Goal: Obtain resource: Download file/media

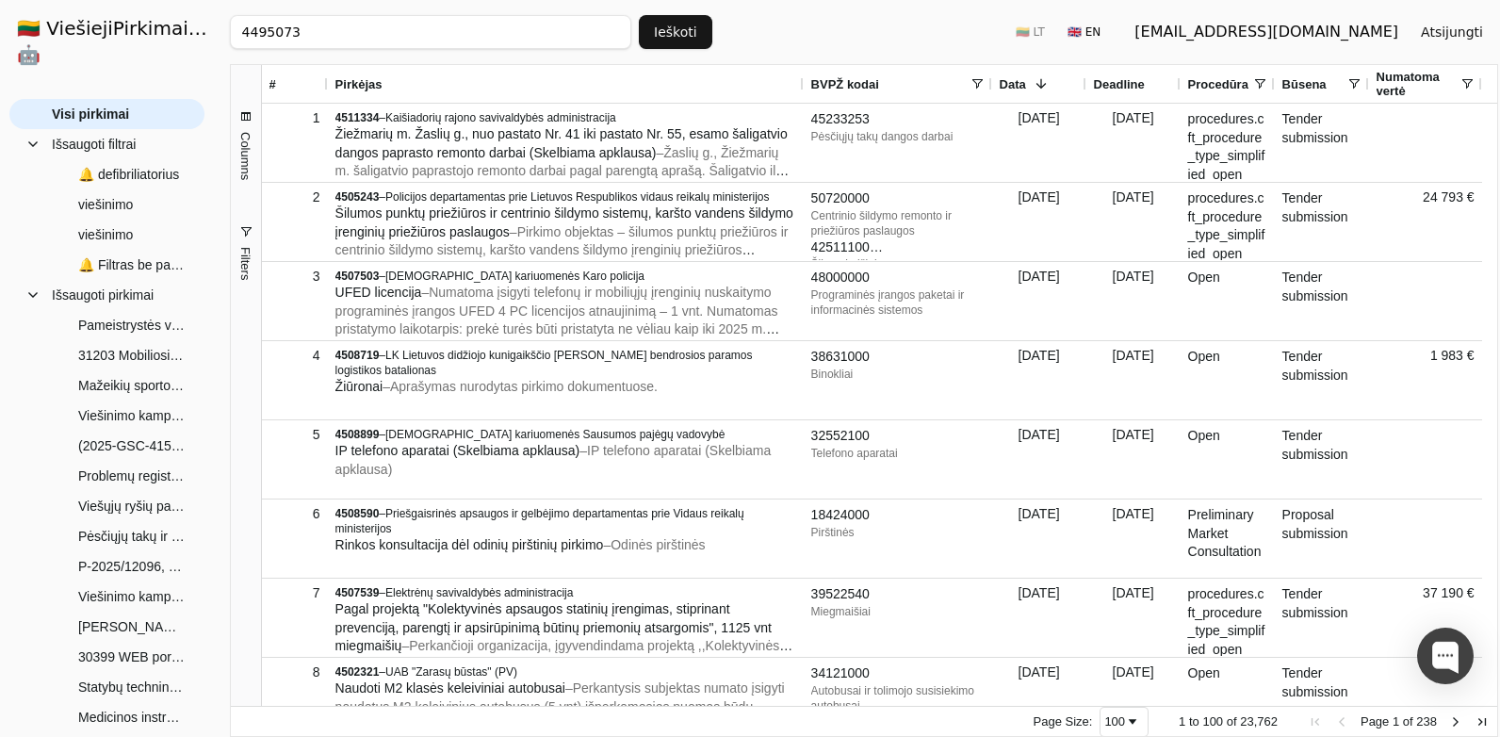
type input "4495073"
click button "Ieškoti" at bounding box center [676, 32] width 74 height 34
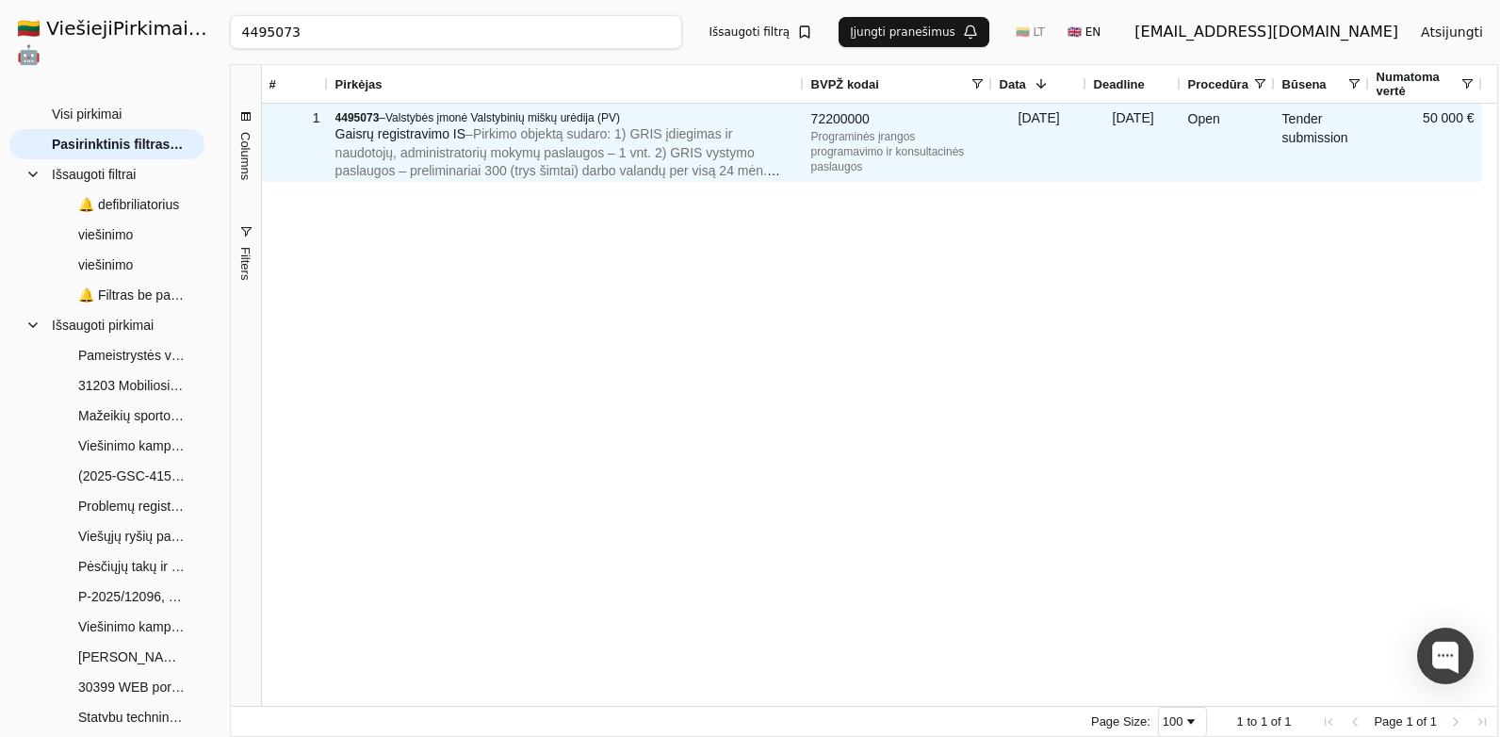
click at [515, 141] on span "– Pirkimo objektą sudaro: 1) GRIS įdiegimas ir naudotojų, administratorių mokym…" at bounding box center [561, 198] width 452 height 144
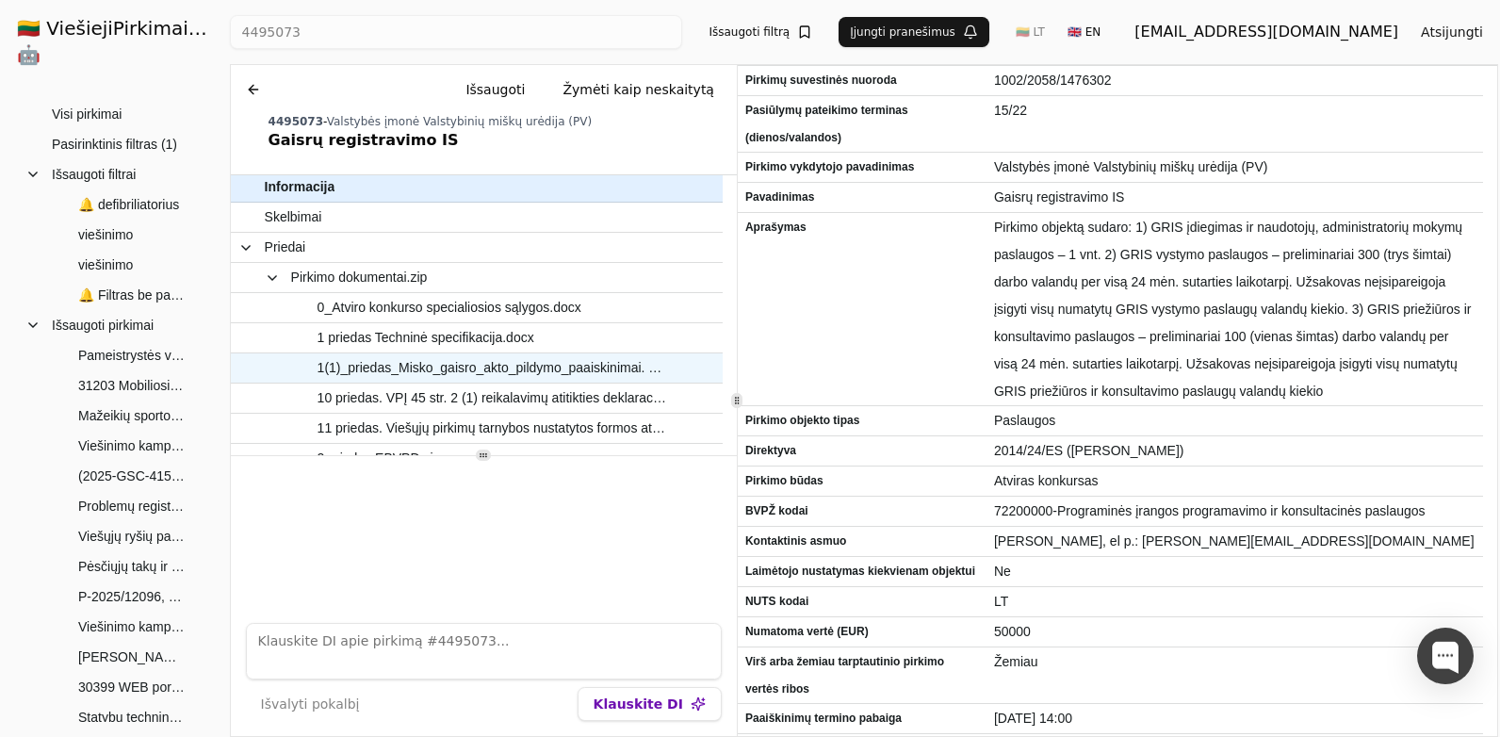
scroll to position [3, 0]
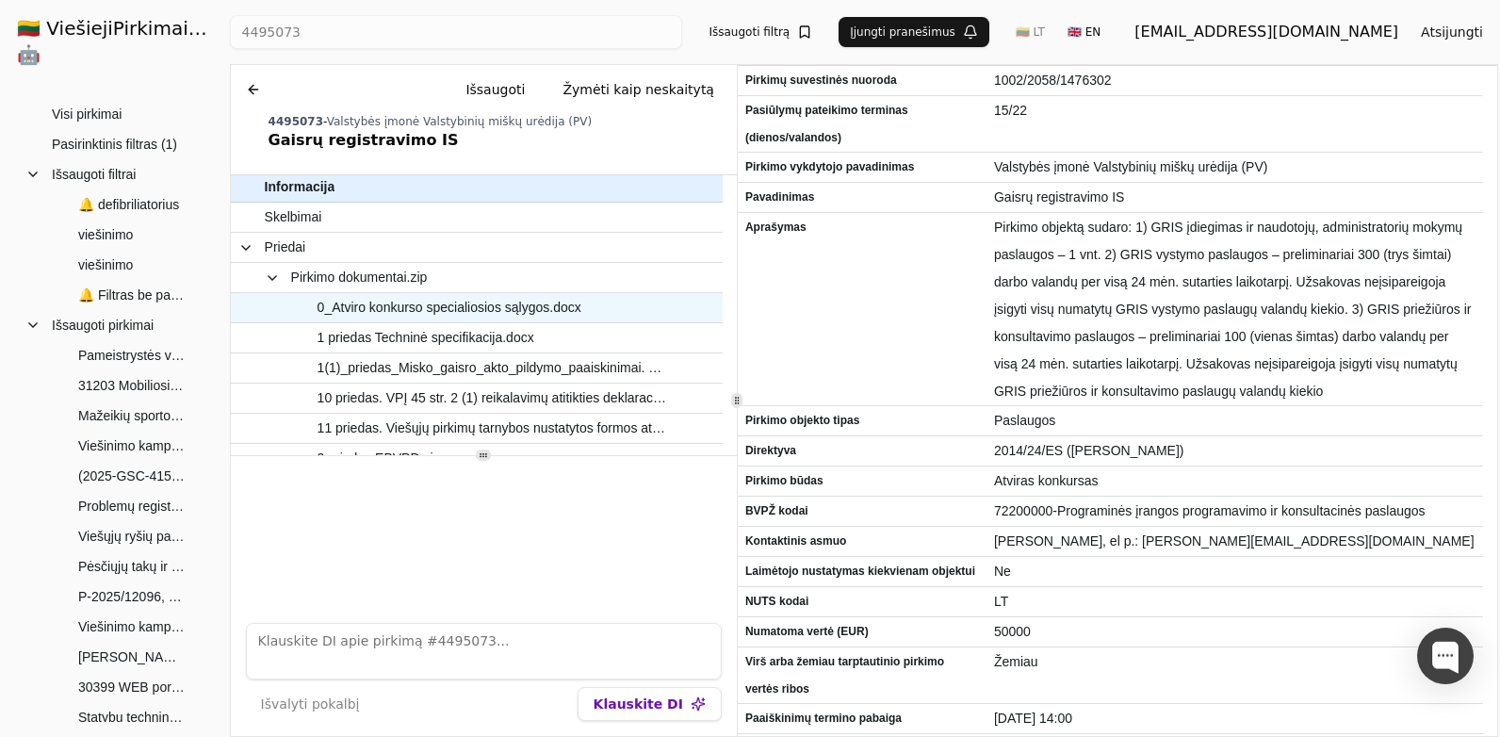
click at [562, 312] on span "0_Atviro konkurso specialiosios sąlygos.docx" at bounding box center [450, 307] width 264 height 27
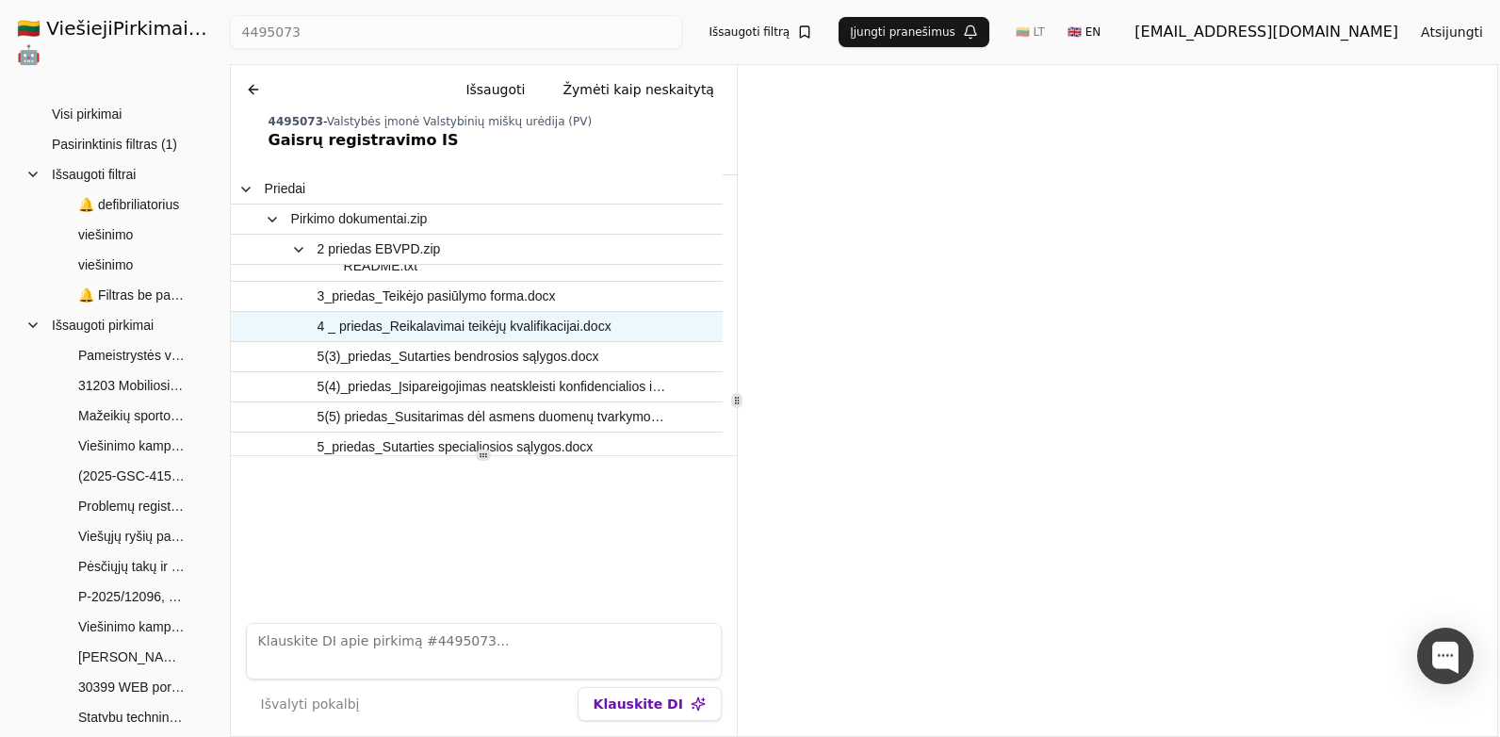
click at [383, 335] on span "4 _ priedas_Reikalavimai teikėjų kvalifikacijai.docx" at bounding box center [465, 326] width 294 height 27
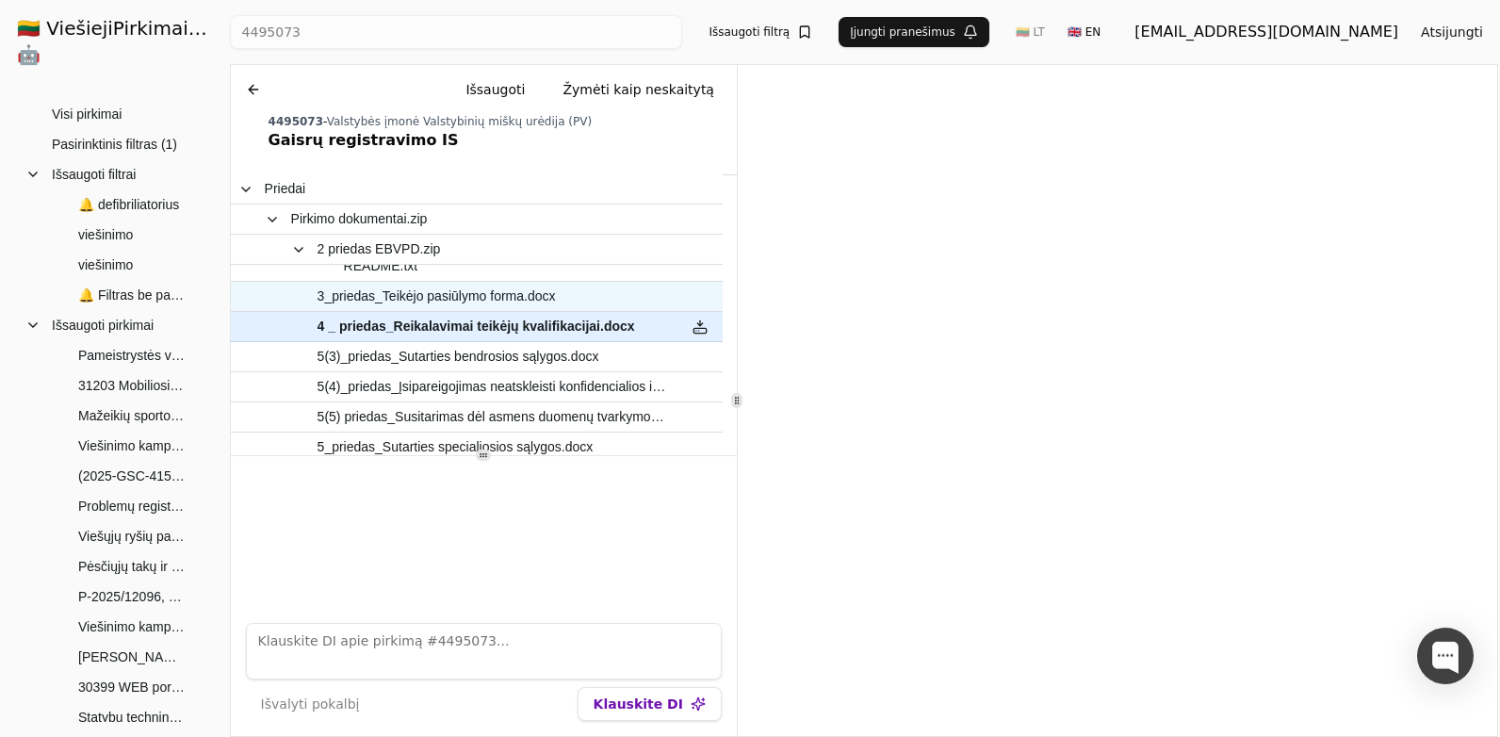
scroll to position [97, 0]
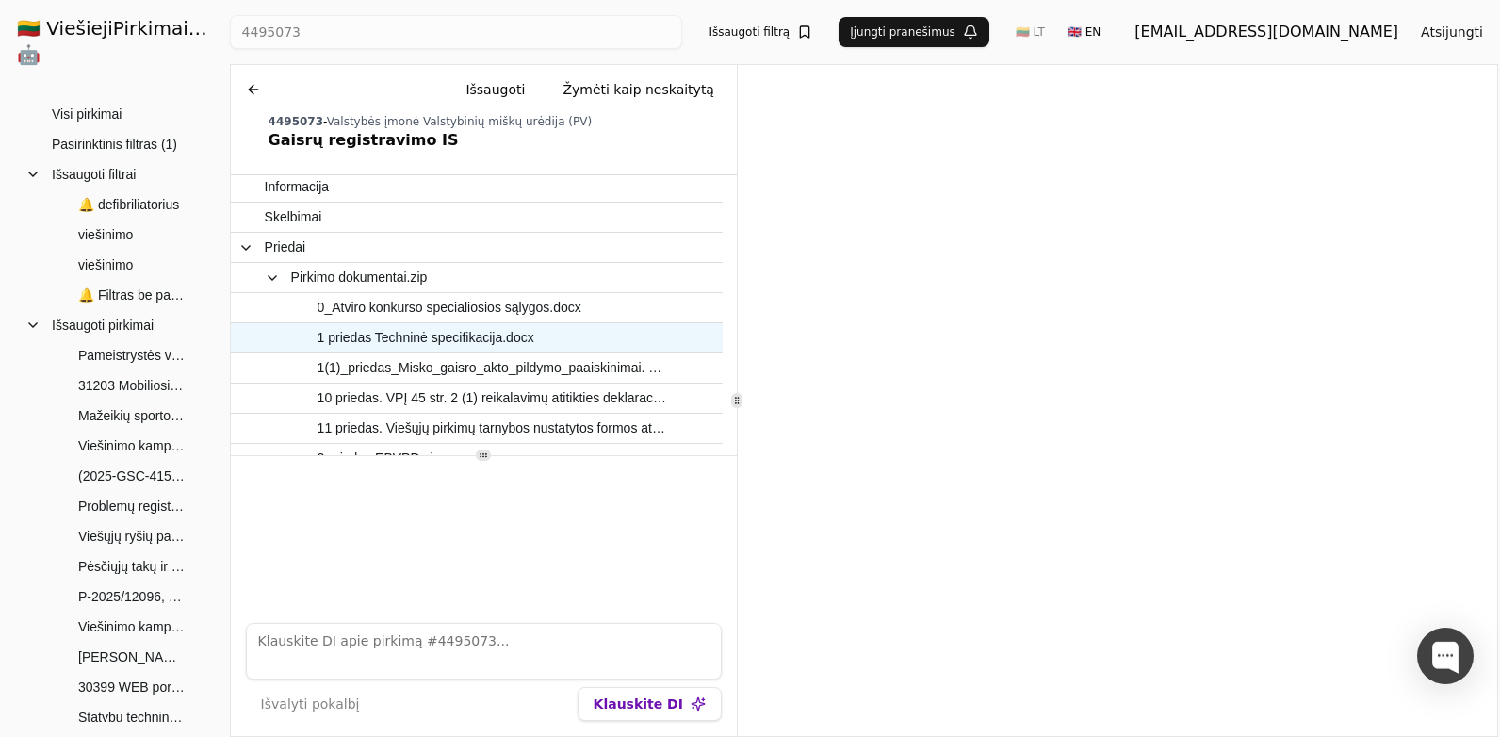
click at [478, 337] on span "1 priedas Techninė specifikacija.docx" at bounding box center [426, 337] width 217 height 27
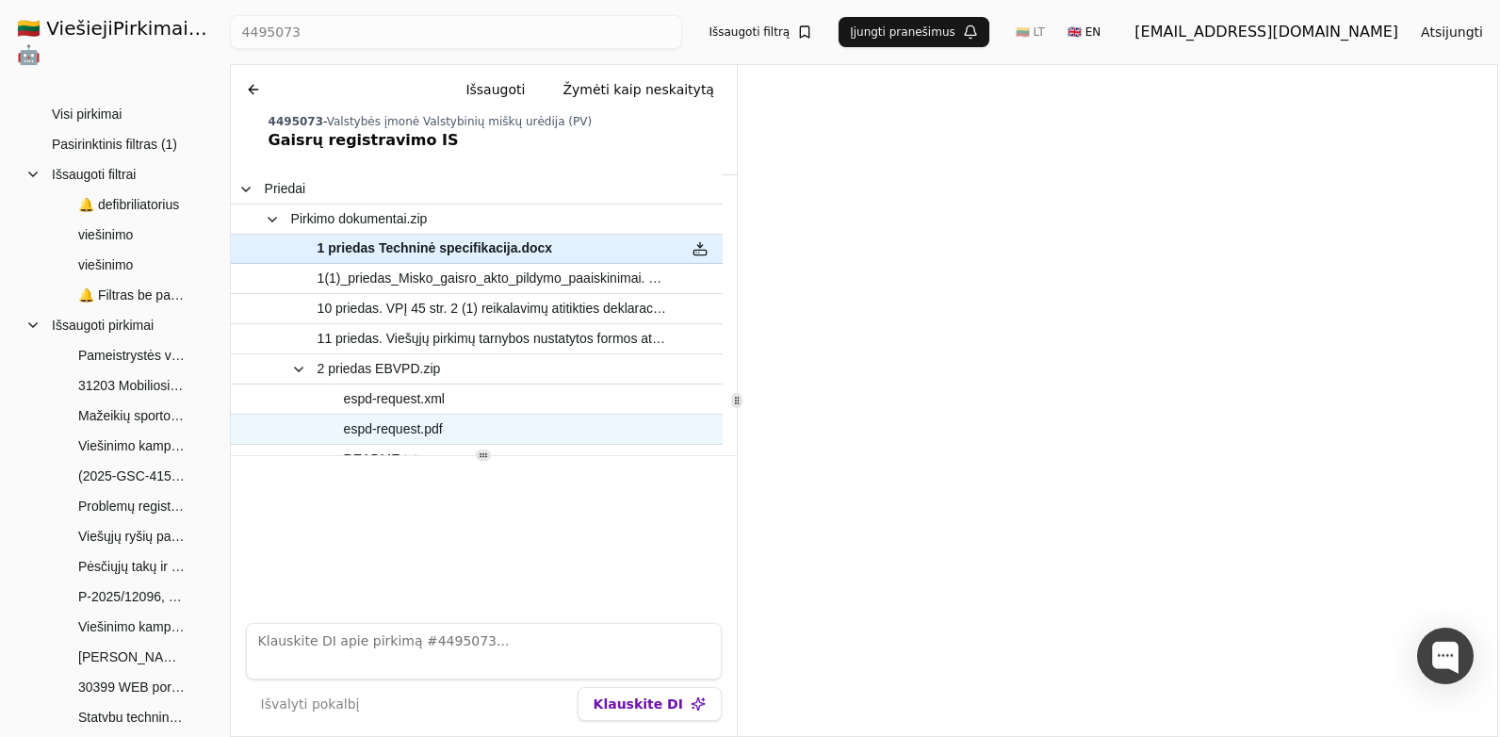
scroll to position [97, 0]
